Goal: Task Accomplishment & Management: Use online tool/utility

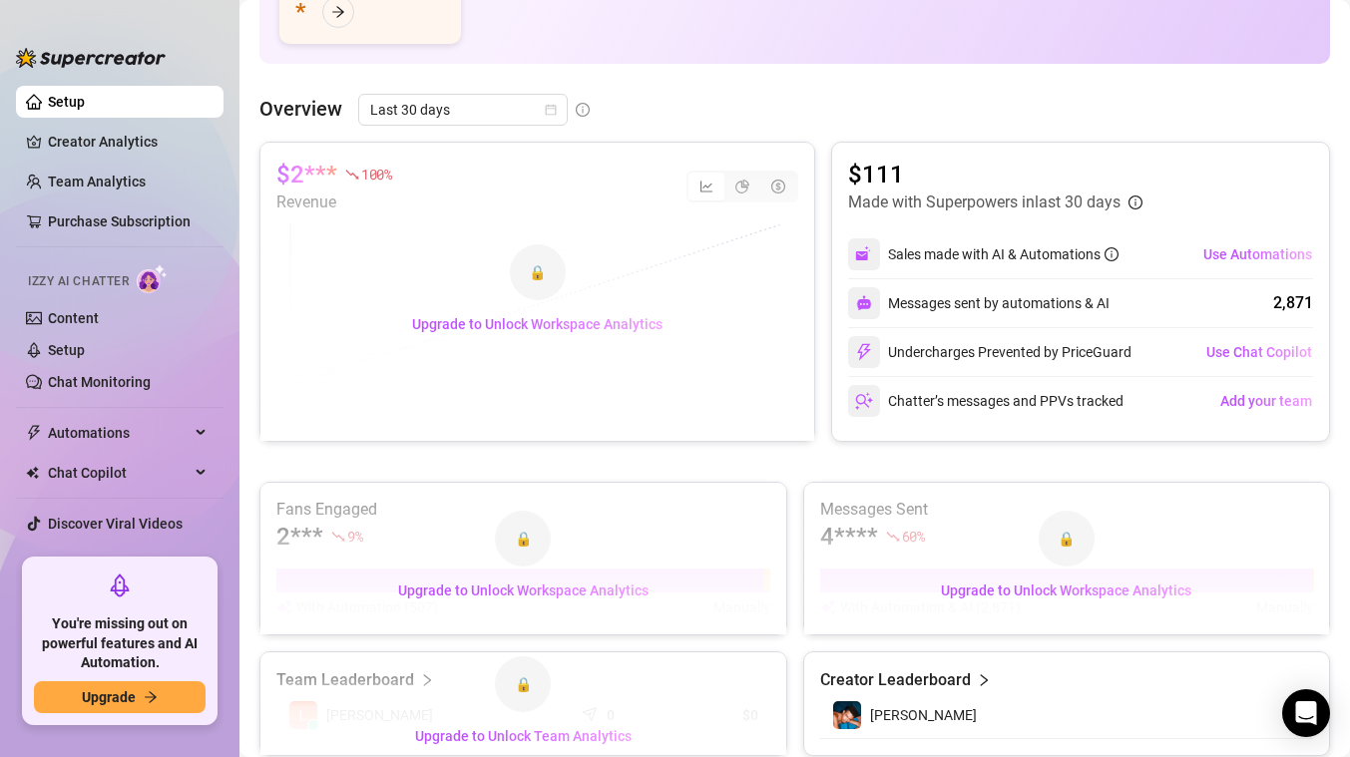
scroll to position [328, 0]
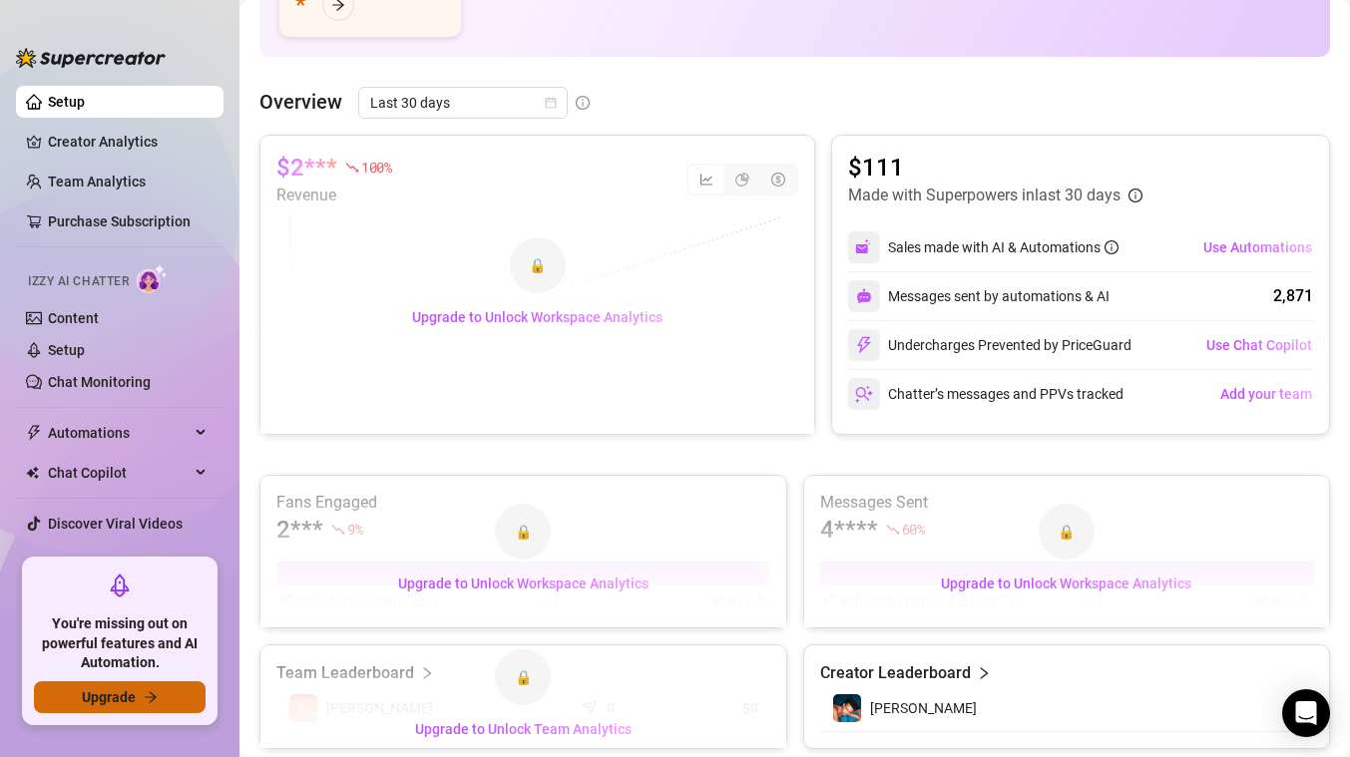
click at [164, 693] on button "Upgrade" at bounding box center [120, 698] width 172 height 32
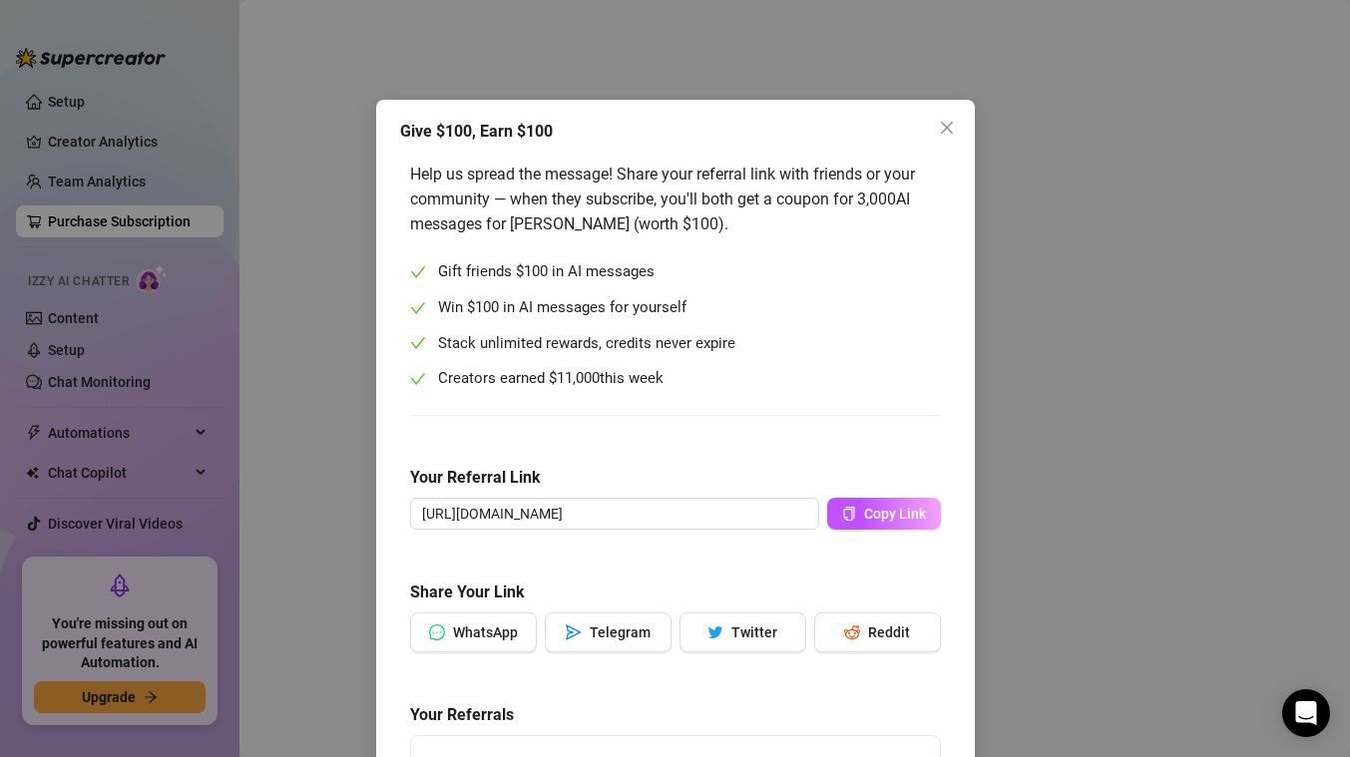
scroll to position [151, 0]
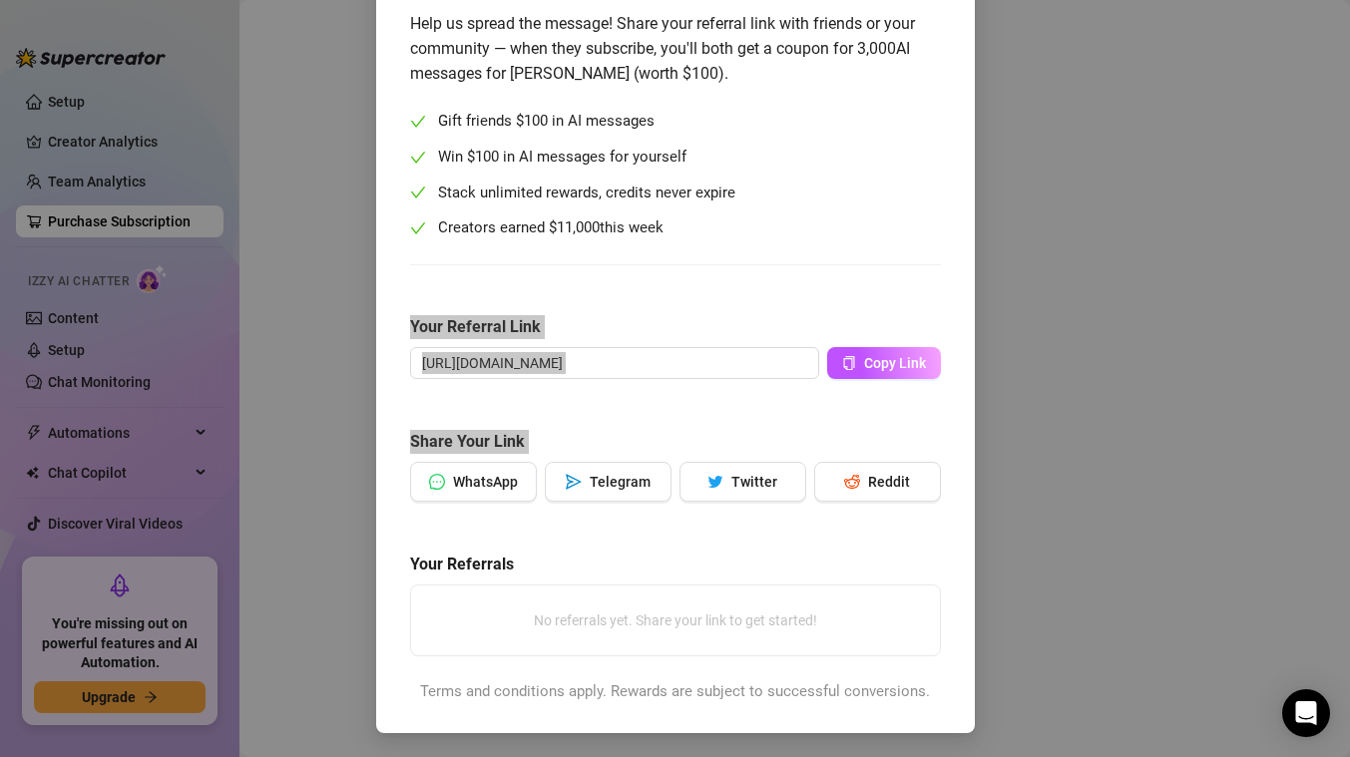
drag, startPoint x: 805, startPoint y: 323, endPoint x: 938, endPoint y: 550, distance: 262.5
click at [938, 550] on div "Help us spread the message! Share your referral link with friends or your commu…" at bounding box center [675, 357] width 551 height 712
click at [259, 186] on div "Give $100, Earn $100 Help us spread the message! Share your referral link with …" at bounding box center [675, 378] width 1350 height 757
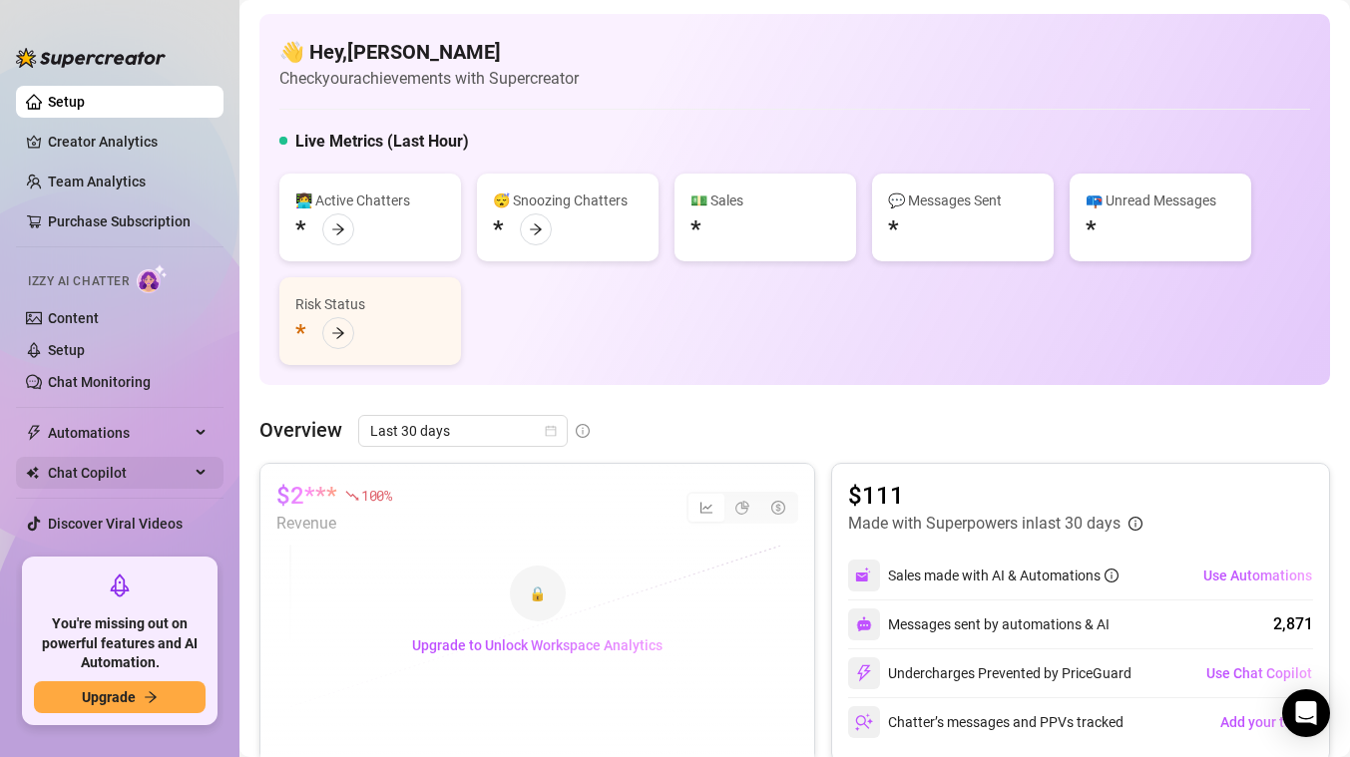
click at [164, 464] on span "Chat Copilot" at bounding box center [119, 473] width 142 height 32
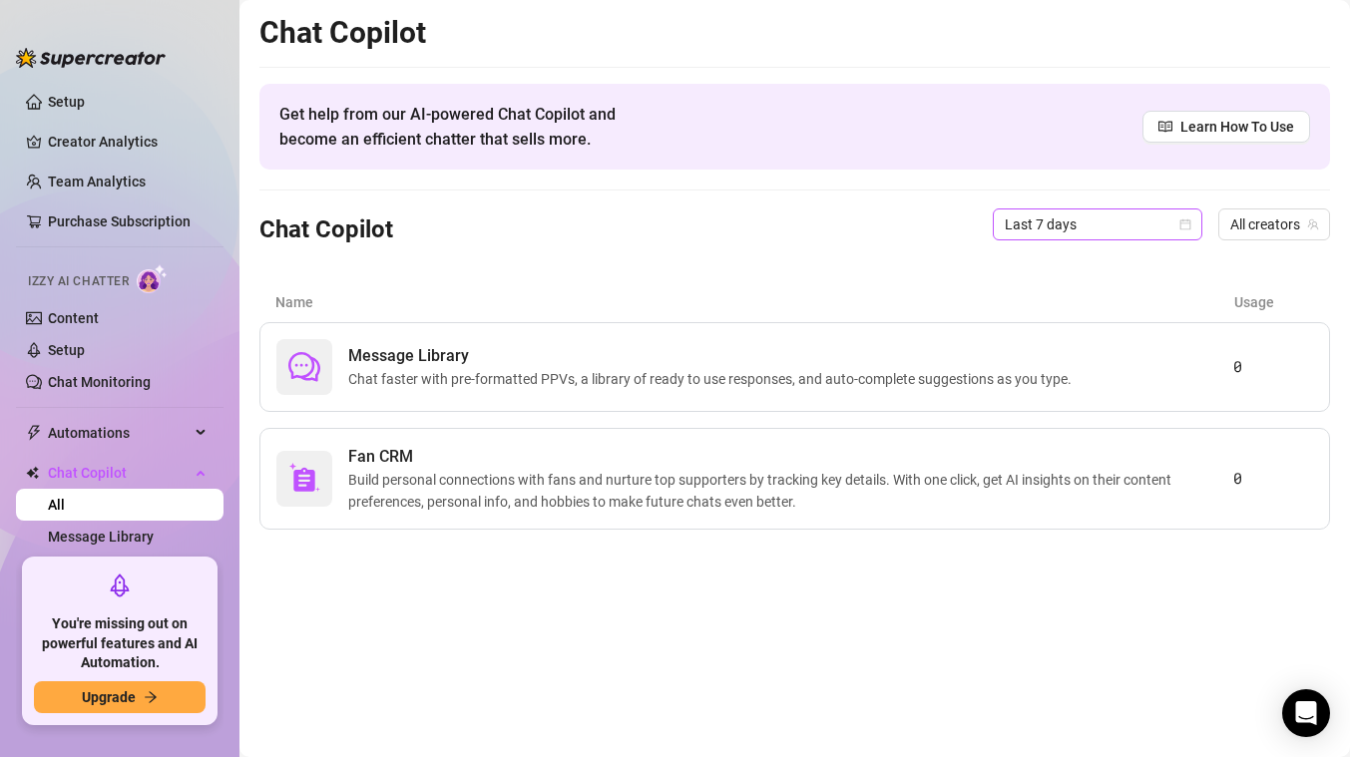
click at [1075, 227] on span "Last 7 days" at bounding box center [1098, 225] width 186 height 30
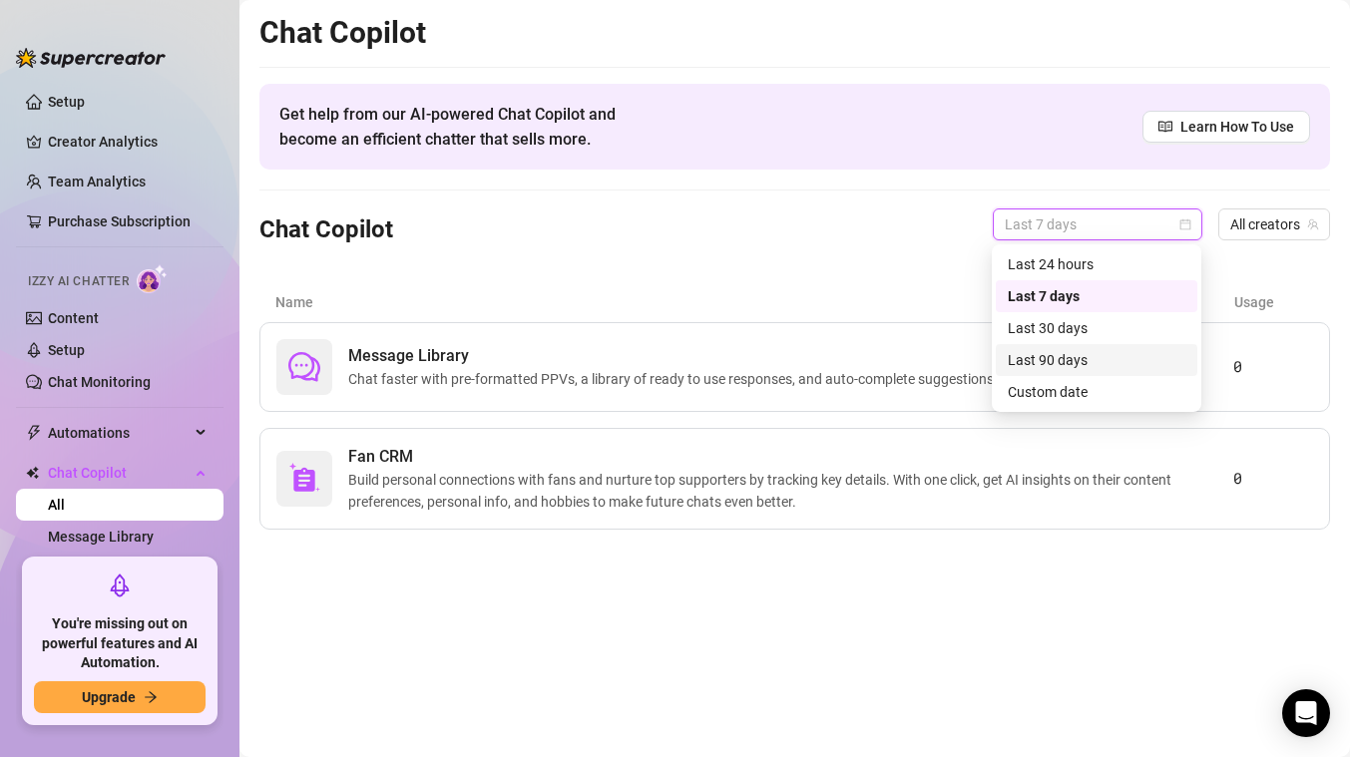
click at [1050, 369] on div "Last 90 days" at bounding box center [1097, 360] width 178 height 22
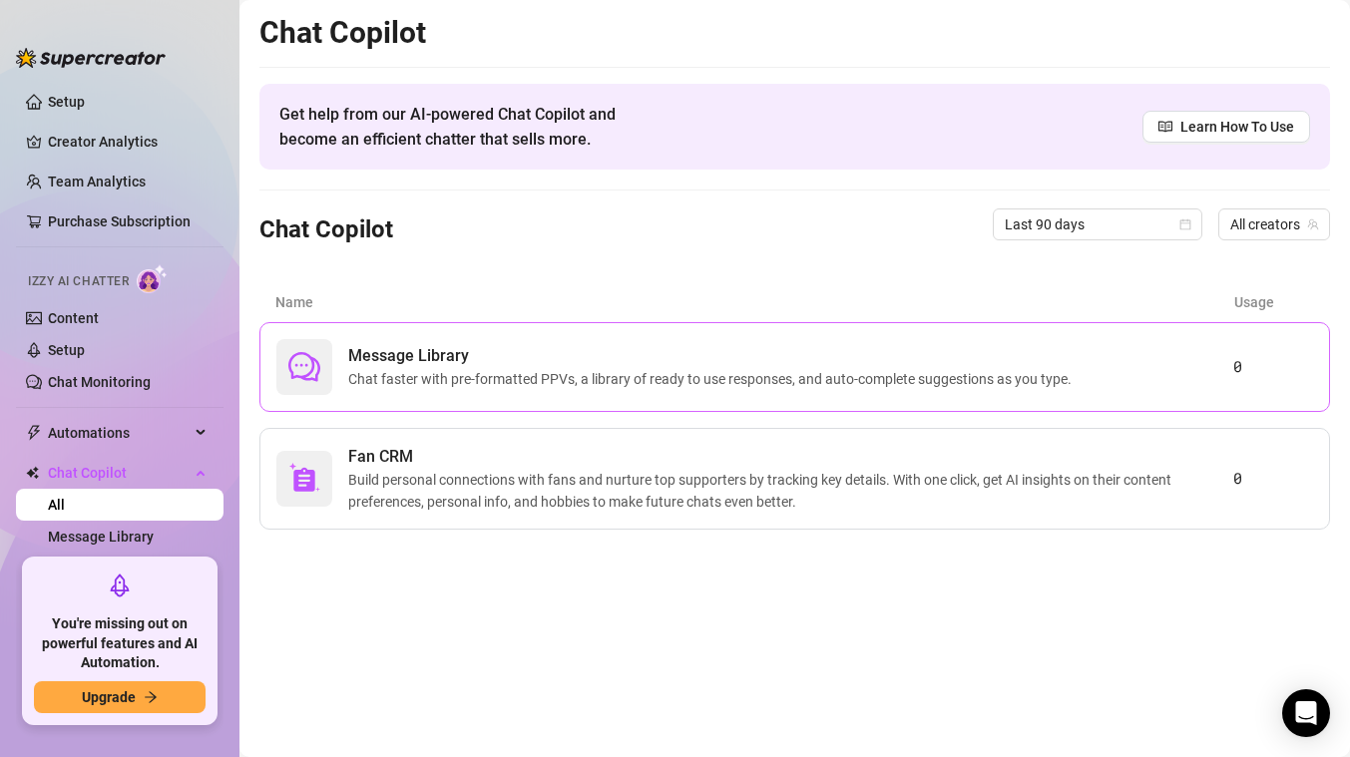
click at [1072, 399] on div "Message Library Chat faster with pre-formatted PPVs, a library of ready to use …" at bounding box center [794, 367] width 1071 height 90
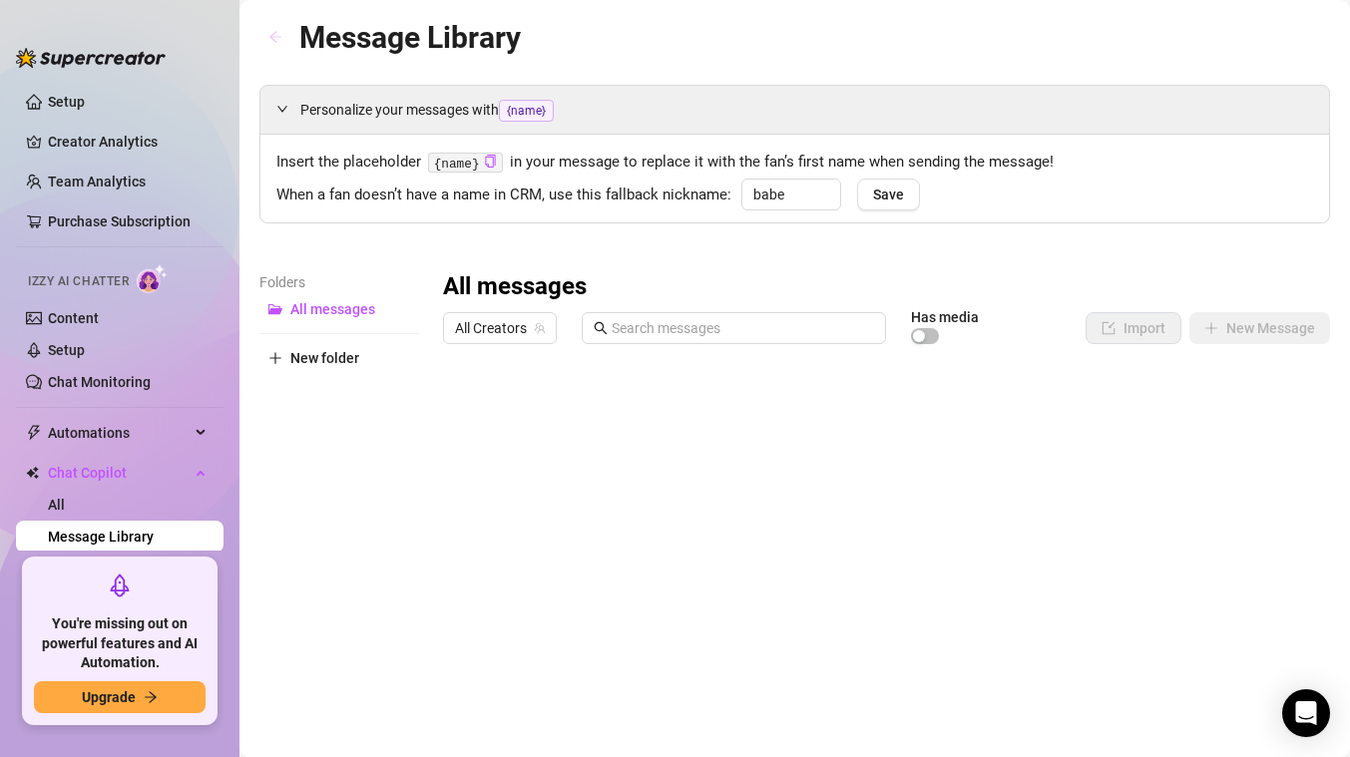
click at [267, 24] on button "button" at bounding box center [275, 38] width 32 height 32
